Goal: Task Accomplishment & Management: Manage account settings

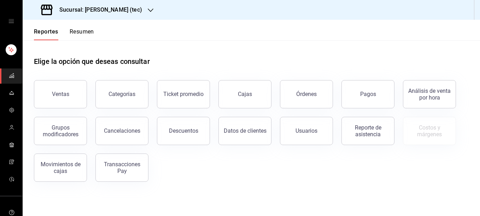
click at [148, 7] on icon "button" at bounding box center [151, 10] width 6 height 6
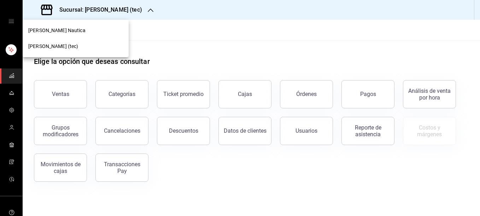
click at [52, 47] on span "[PERSON_NAME] (tec)" at bounding box center [53, 46] width 50 height 7
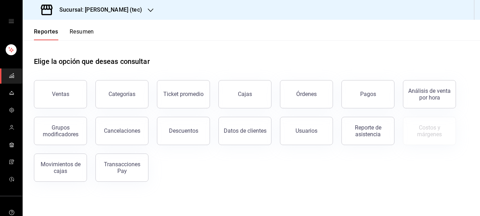
click at [95, 9] on h3 "Sucursal: [PERSON_NAME] (tec)" at bounding box center [98, 10] width 88 height 8
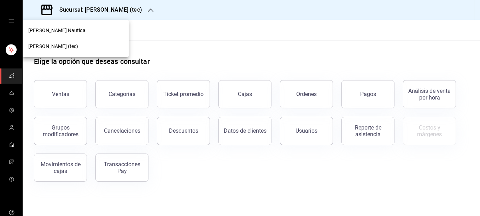
click at [55, 29] on span "[PERSON_NAME] Nautica" at bounding box center [56, 30] width 57 height 7
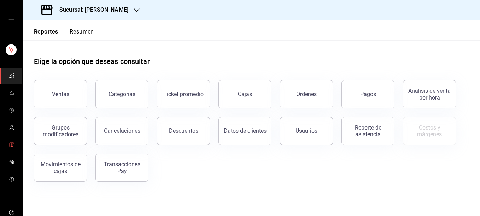
click at [11, 144] on icon "mailbox folders" at bounding box center [11, 145] width 3 height 4
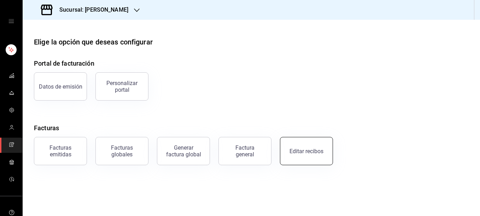
click at [307, 154] on button "Editar recibos" at bounding box center [306, 151] width 53 height 28
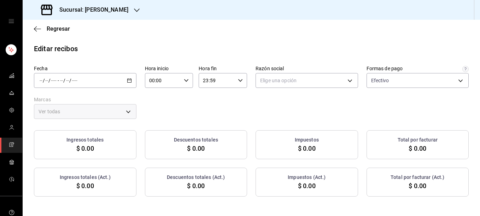
type input "5fd38a5b-7230-49e9-9c15-448a83f49355"
click at [132, 81] on div "/ / - / /" at bounding box center [85, 80] width 103 height 15
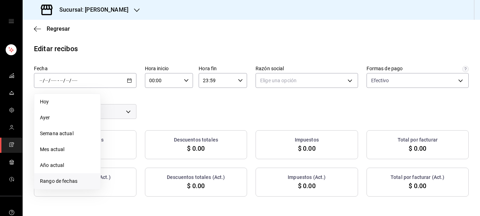
click at [58, 178] on span "Rango de fechas" at bounding box center [67, 181] width 55 height 7
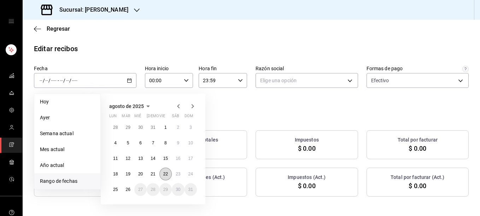
click at [164, 175] on abbr "22" at bounding box center [165, 174] width 5 height 5
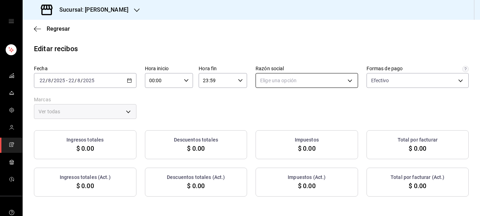
click at [325, 83] on body "Sucursal: [PERSON_NAME] Regresar Editar recibos Fecha [DATE] [DATE] - [DATE] [D…" at bounding box center [240, 108] width 480 height 216
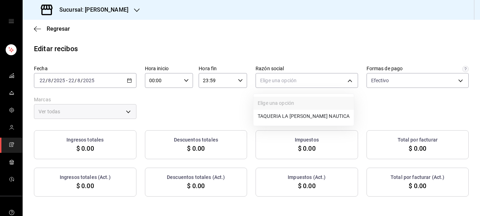
click at [276, 119] on li "TAQUERIA LA [PERSON_NAME] NAUTICA" at bounding box center [303, 116] width 100 height 13
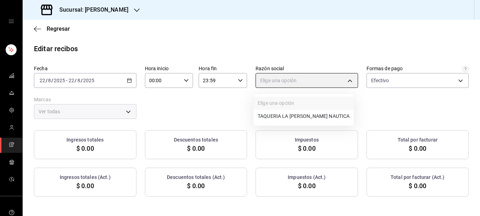
type input "8ae5469c-b252-42ce-8a14-eb66129f127f"
type input "e6600c40-0213-48d4-9f06-7294223b882d"
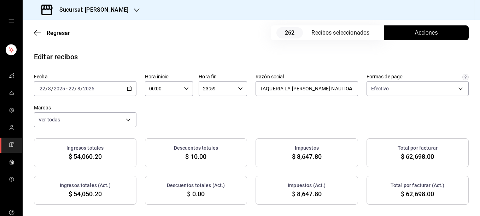
click at [415, 33] on span "Acciones" at bounding box center [426, 33] width 23 height 8
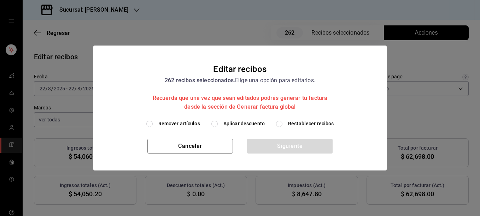
click at [183, 122] on span "Remover artículos" at bounding box center [179, 123] width 42 height 7
click at [153, 122] on input "Remover artículos" at bounding box center [149, 124] width 6 height 6
radio input "true"
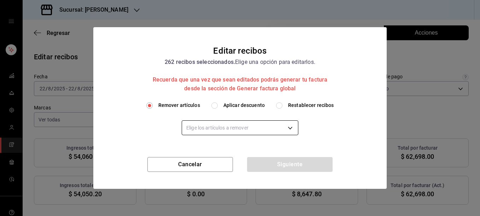
click at [215, 125] on body "Sucursal: [PERSON_NAME] Regresar 262 Recibos seleccionados Acciones Editar reci…" at bounding box center [240, 108] width 480 height 216
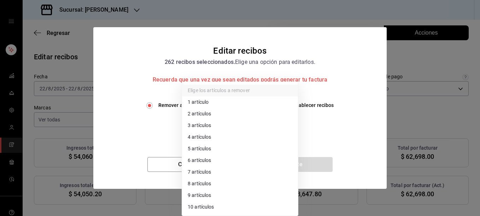
click at [212, 124] on li "3 artículos" at bounding box center [240, 126] width 116 height 12
type input "3"
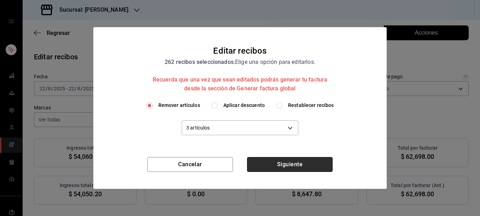
click at [290, 166] on button "Siguiente" at bounding box center [290, 164] width 86 height 15
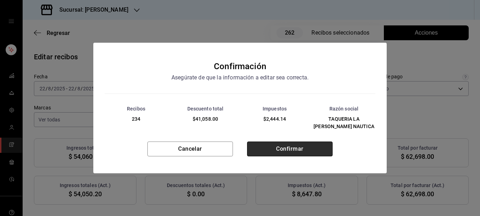
click at [289, 147] on button "Confirmar" at bounding box center [290, 149] width 86 height 15
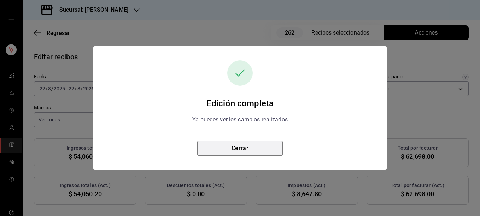
click at [231, 153] on button "Cerrar" at bounding box center [240, 148] width 86 height 15
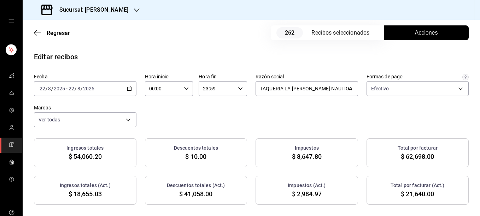
click at [415, 30] on span "Acciones" at bounding box center [426, 33] width 23 height 8
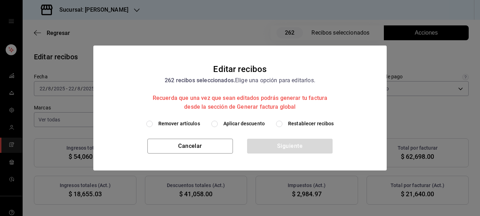
click at [297, 124] on span "Restablecer recibos" at bounding box center [311, 123] width 46 height 7
click at [282, 124] on input "Restablecer recibos" at bounding box center [279, 124] width 6 height 6
radio input "true"
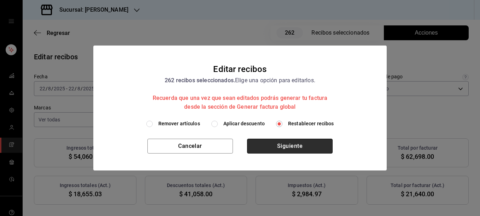
click at [280, 145] on button "Siguiente" at bounding box center [290, 146] width 86 height 15
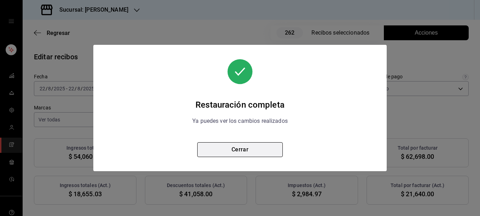
click at [245, 153] on button "Cerrar" at bounding box center [240, 149] width 86 height 15
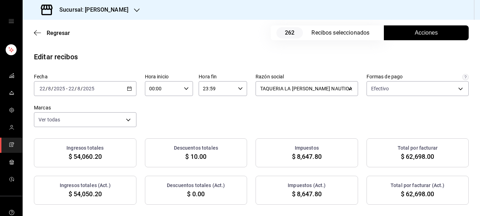
click at [417, 34] on span "Acciones" at bounding box center [426, 33] width 23 height 8
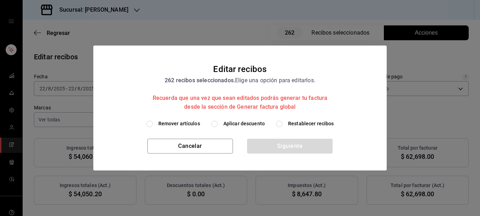
click at [177, 123] on span "Remover artículos" at bounding box center [179, 123] width 42 height 7
click at [153, 123] on input "Remover artículos" at bounding box center [149, 124] width 6 height 6
radio input "true"
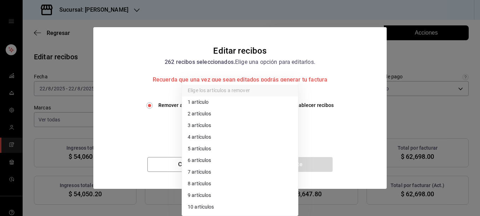
click at [199, 123] on body "Sucursal: [PERSON_NAME] Regresar 262 Recibos seleccionados Acciones Editar reci…" at bounding box center [240, 108] width 480 height 216
click at [197, 136] on li "4 artículos" at bounding box center [240, 137] width 116 height 12
type input "4"
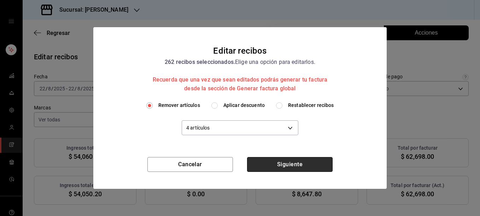
click at [288, 169] on button "Siguiente" at bounding box center [290, 164] width 86 height 15
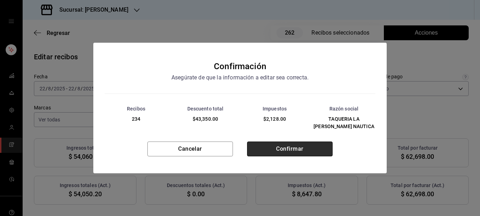
click at [292, 148] on button "Confirmar" at bounding box center [290, 149] width 86 height 15
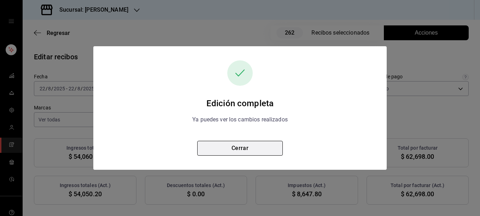
click at [256, 147] on button "Cerrar" at bounding box center [240, 148] width 86 height 15
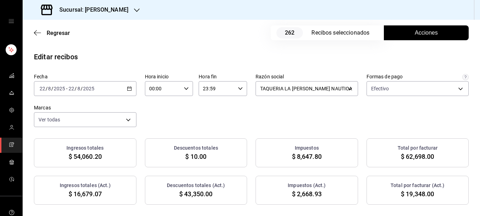
click at [131, 88] on div "[DATE] [DATE] - [DATE] [DATE]" at bounding box center [85, 88] width 103 height 15
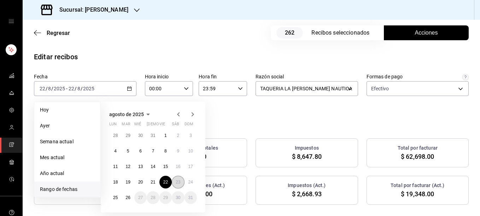
click at [179, 187] on button "23" at bounding box center [178, 182] width 12 height 13
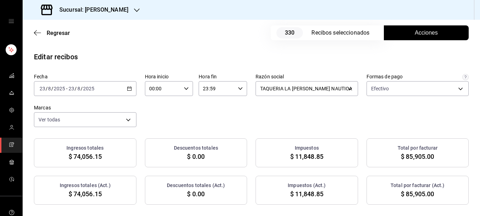
click at [218, 41] on div "Regresar 330 Recibos seleccionados Acciones" at bounding box center [251, 33] width 457 height 26
